Goal: Task Accomplishment & Management: Use online tool/utility

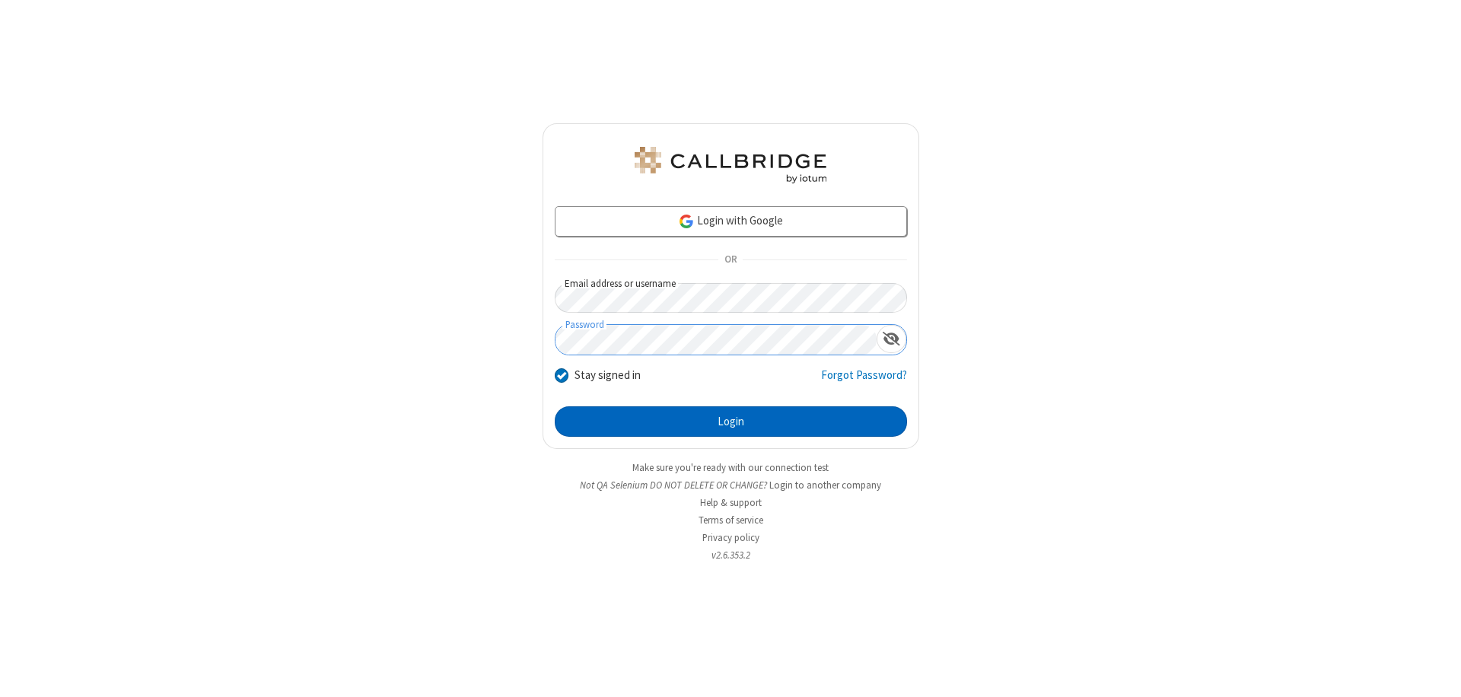
click at [730, 421] on button "Login" at bounding box center [731, 421] width 352 height 30
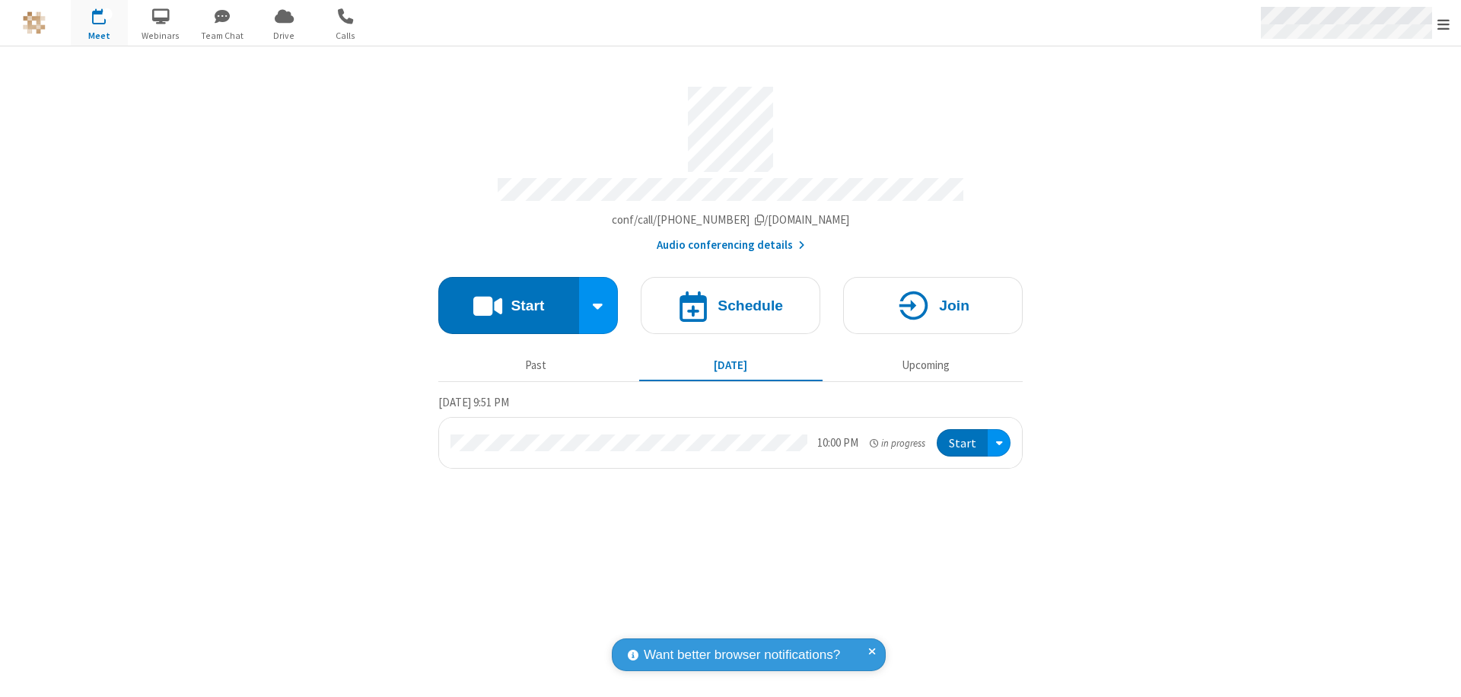
click at [1443, 24] on span "Open menu" at bounding box center [1443, 24] width 12 height 15
click at [284, 35] on span "Drive" at bounding box center [284, 36] width 57 height 14
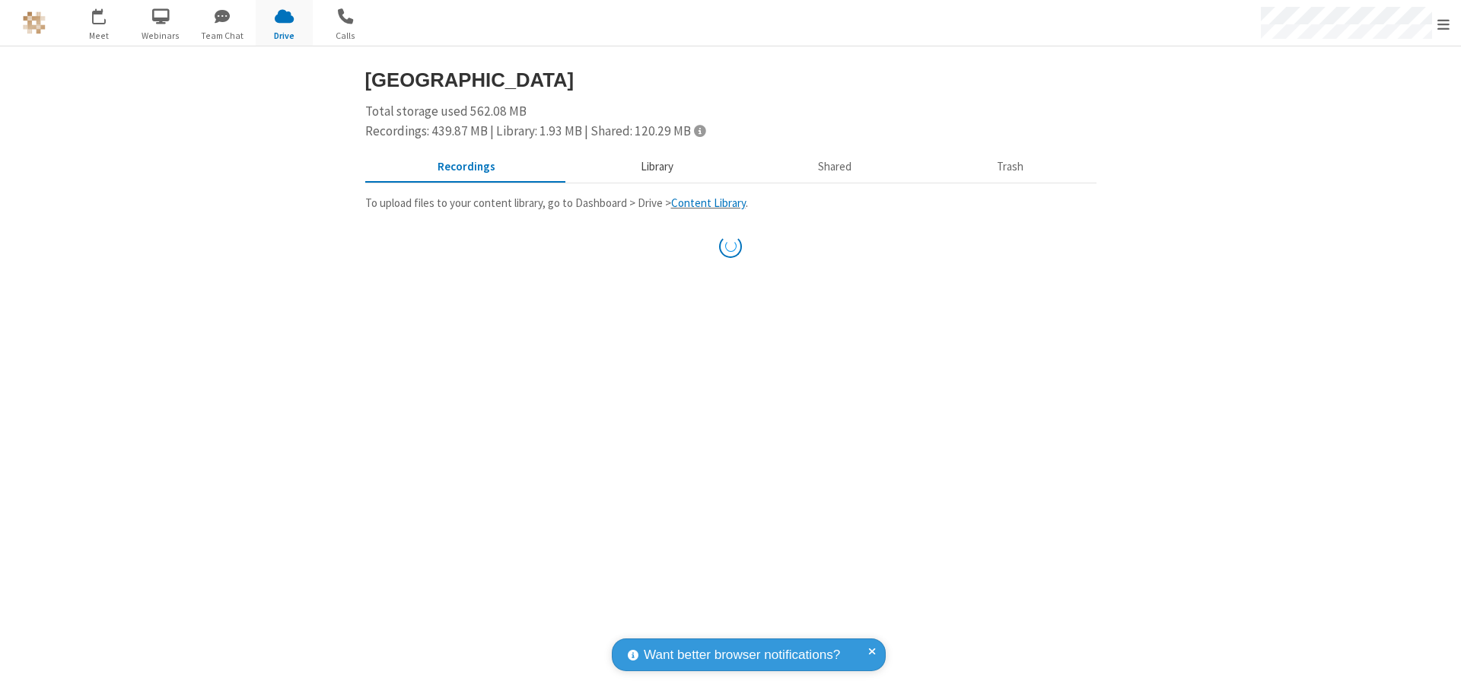
click at [649, 167] on button "Library" at bounding box center [656, 167] width 178 height 29
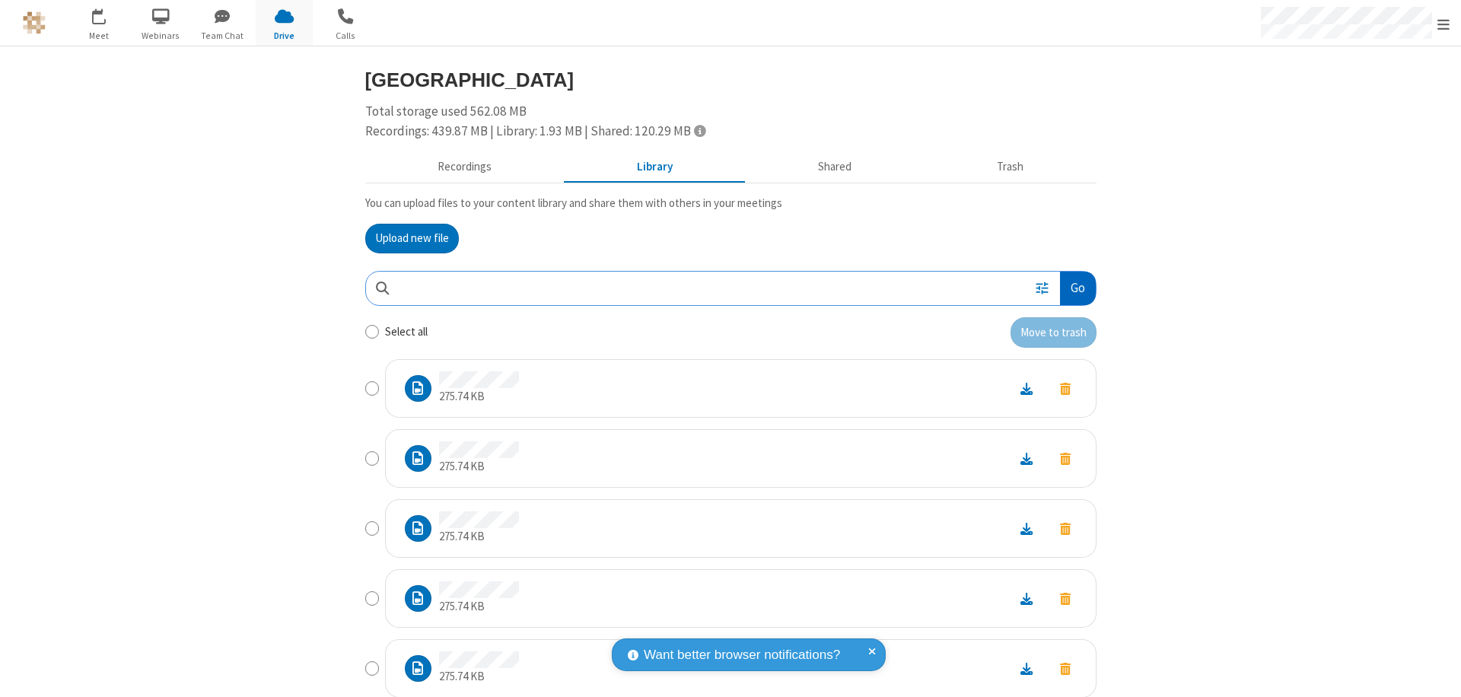
click at [1071, 288] on button "Go" at bounding box center [1077, 289] width 35 height 34
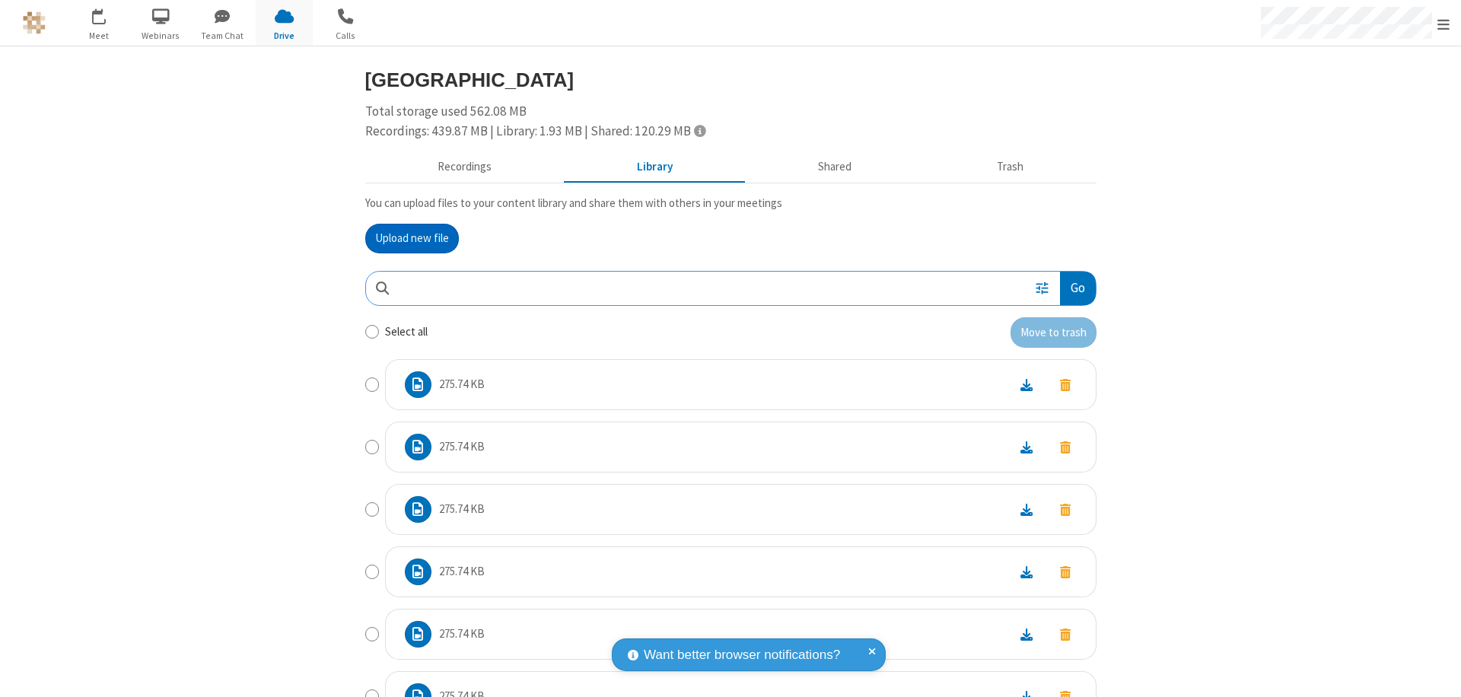
click at [405, 238] on button "Upload new file" at bounding box center [412, 239] width 94 height 30
